Goal: Information Seeking & Learning: Understand process/instructions

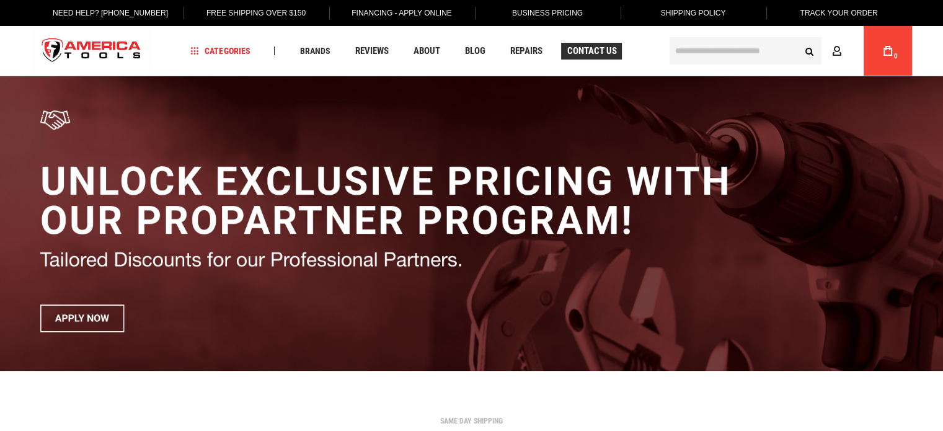
click at [597, 54] on span "Contact Us" at bounding box center [591, 50] width 50 height 9
click at [711, 14] on span "Shipping Policy" at bounding box center [693, 13] width 65 height 9
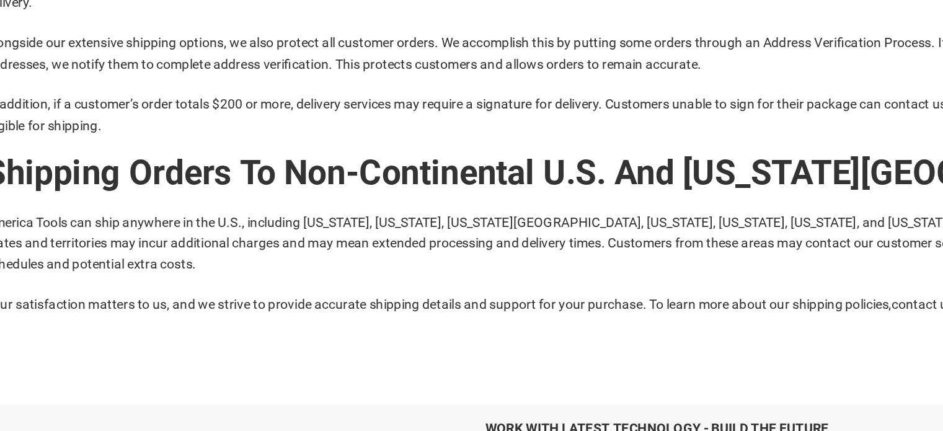
scroll to position [436, 0]
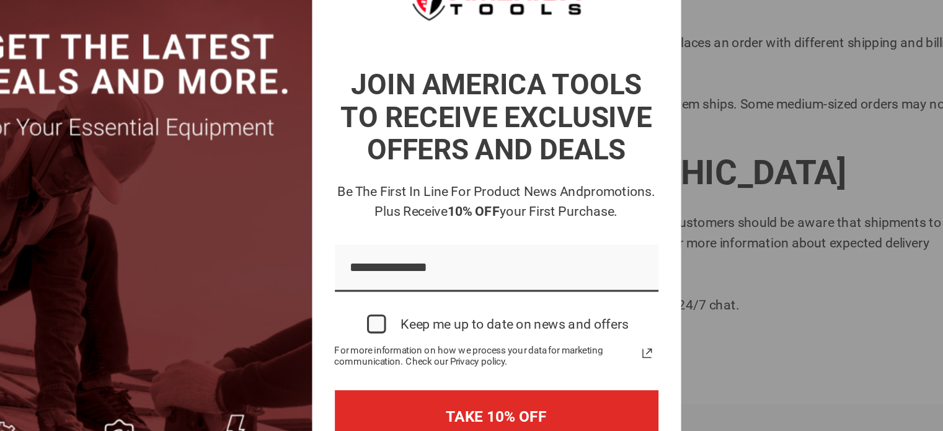
click at [710, 201] on div "Marketing offer form" at bounding box center [471, 215] width 943 height 431
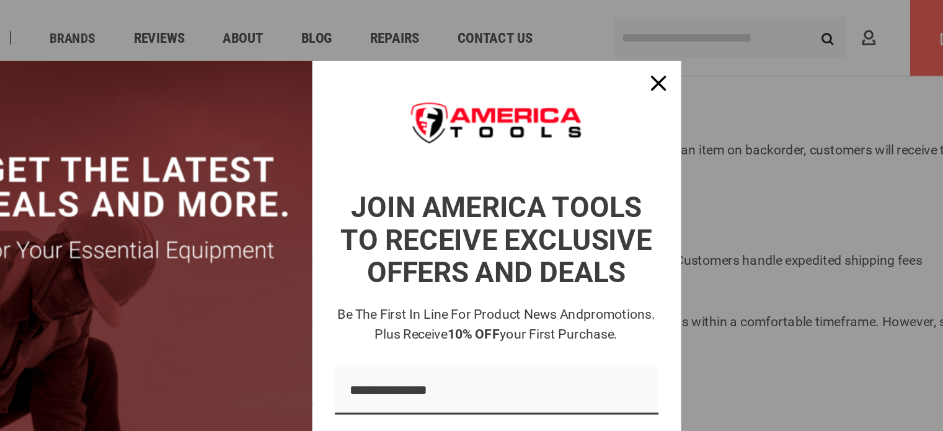
scroll to position [147, 0]
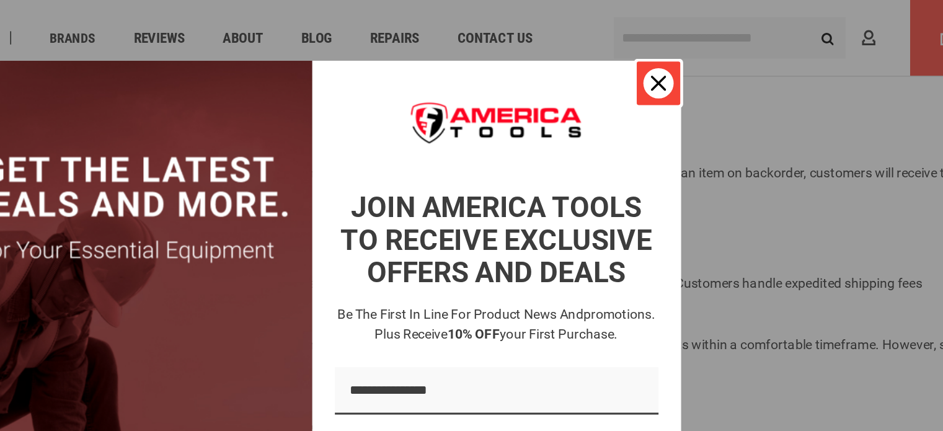
click at [692, 63] on div "Close" at bounding box center [699, 55] width 20 height 20
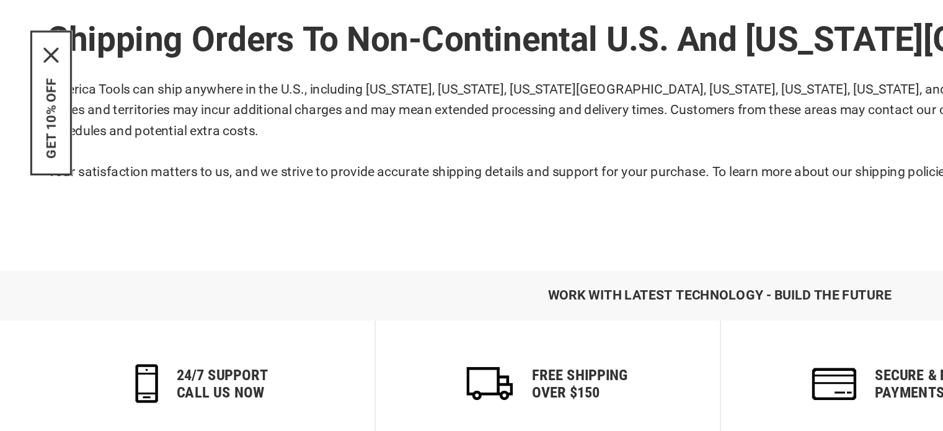
scroll to position [459, 0]
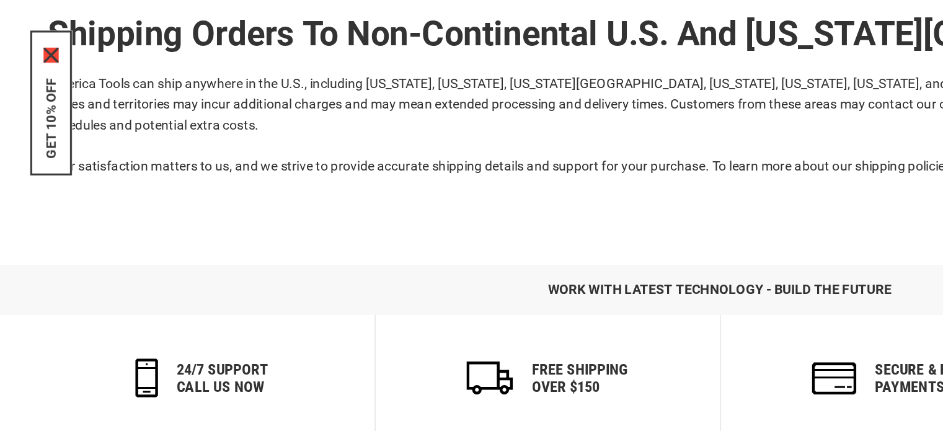
click at [35, 185] on icon "close icon" at bounding box center [34, 184] width 10 height 10
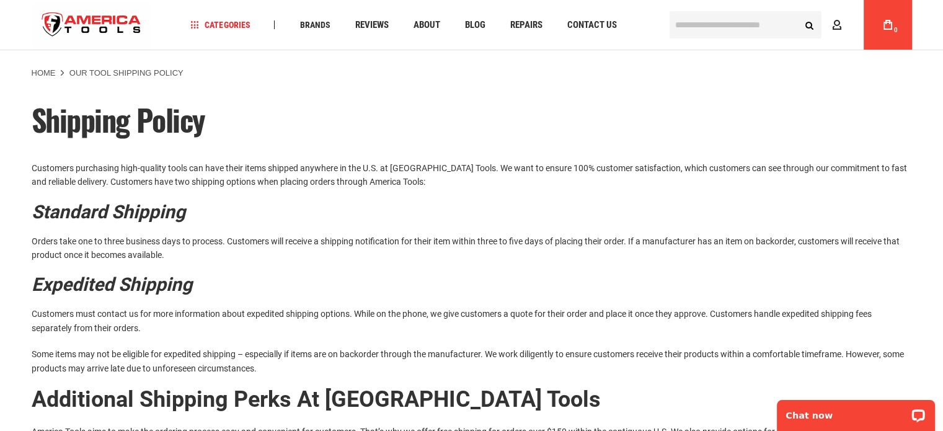
scroll to position [0, 0]
